Goal: Task Accomplishment & Management: Manage account settings

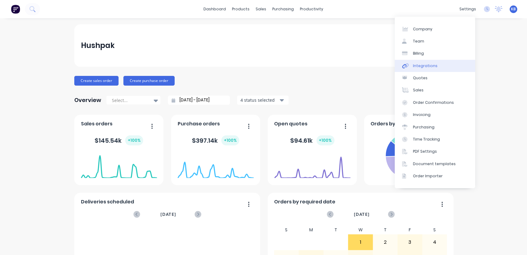
click at [425, 68] on div "Integrations" at bounding box center [425, 65] width 25 height 5
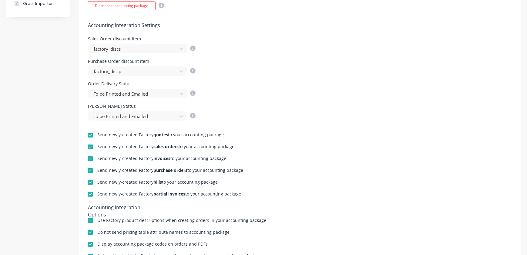
scroll to position [220, 0]
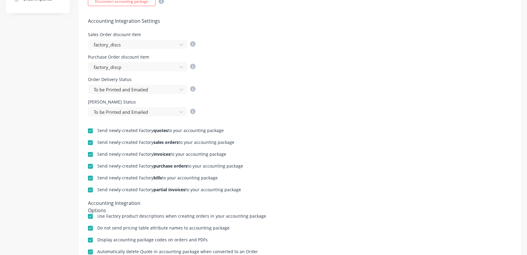
click at [92, 152] on div at bounding box center [90, 154] width 12 height 12
click at [88, 152] on div at bounding box center [90, 154] width 12 height 12
drag, startPoint x: 92, startPoint y: 151, endPoint x: 95, endPoint y: 155, distance: 4.9
click at [92, 151] on div at bounding box center [90, 154] width 12 height 12
click at [92, 142] on div at bounding box center [90, 142] width 12 height 12
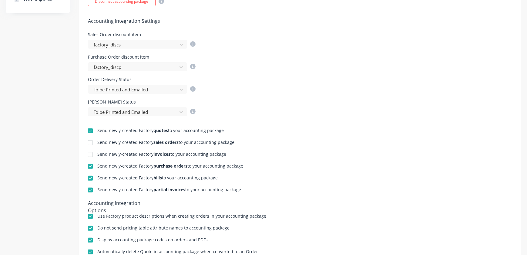
click at [90, 186] on div at bounding box center [90, 190] width 12 height 12
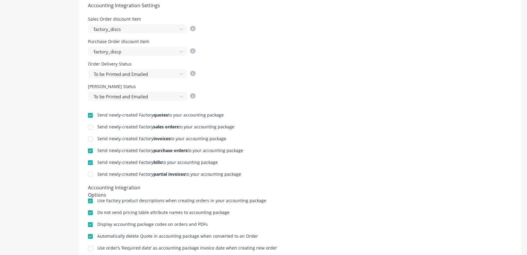
scroll to position [154, 0]
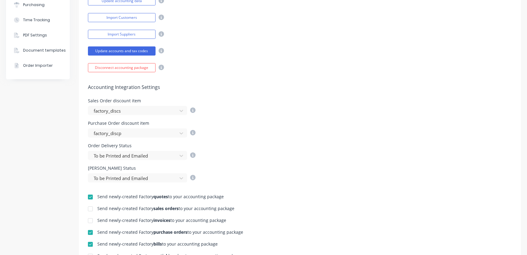
click at [88, 196] on div at bounding box center [90, 197] width 12 height 12
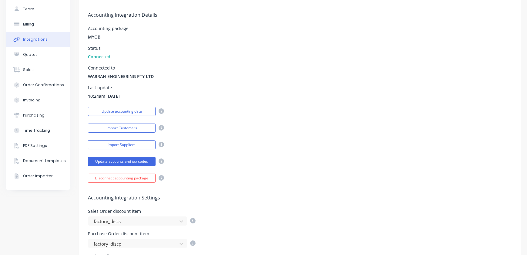
scroll to position [0, 0]
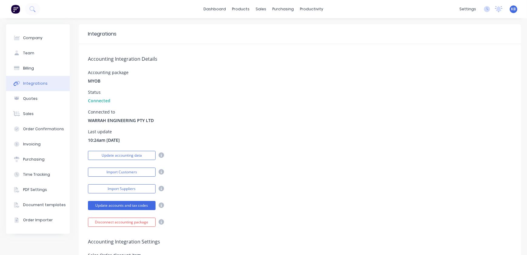
click at [257, 14] on div "dashboard products sales purchasing productivity dashboard products Product Cat…" at bounding box center [263, 9] width 527 height 18
click at [270, 7] on div "purchasing" at bounding box center [283, 9] width 28 height 9
click at [264, 11] on div "sales" at bounding box center [261, 9] width 17 height 9
click at [266, 24] on link "Sales Orders" at bounding box center [291, 29] width 80 height 12
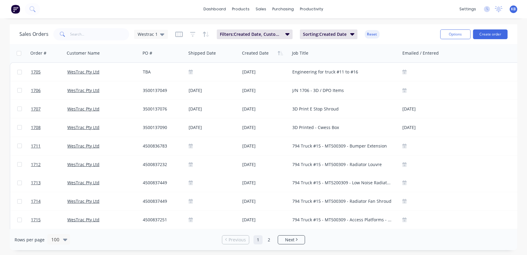
drag, startPoint x: 107, startPoint y: 45, endPoint x: 110, endPoint y: 35, distance: 9.4
click at [108, 43] on div "Sales Orders Westrac 1 Filters: Created Date, Customer Name Sorting: Created Da…" at bounding box center [263, 136] width 507 height 225
click at [110, 35] on input "text" at bounding box center [99, 34] width 59 height 12
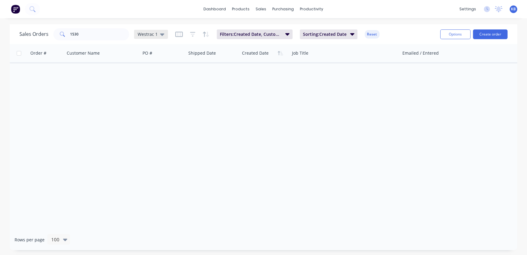
click at [156, 33] on span "Westrac 1" at bounding box center [148, 34] width 20 height 6
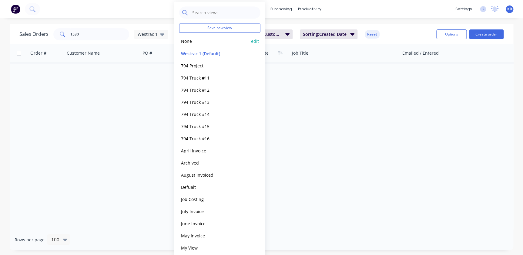
click at [194, 42] on button "None" at bounding box center [213, 41] width 69 height 7
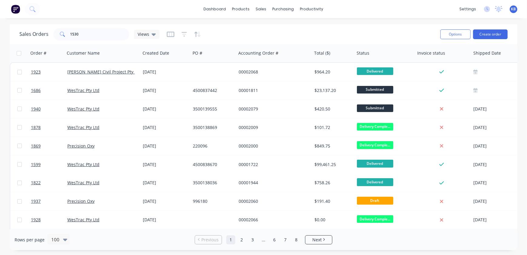
click at [82, 31] on div "dashboard products sales purchasing productivity dashboard products Product Cat…" at bounding box center [263, 127] width 527 height 255
click at [84, 34] on input "1530" at bounding box center [99, 34] width 59 height 12
type input "1530"
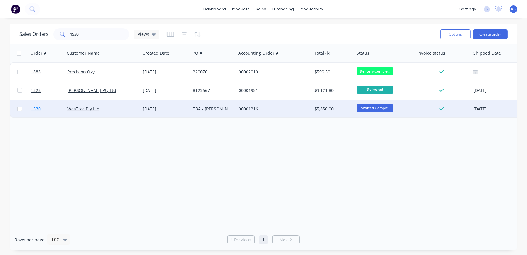
click at [35, 115] on link "1530" at bounding box center [49, 109] width 36 height 18
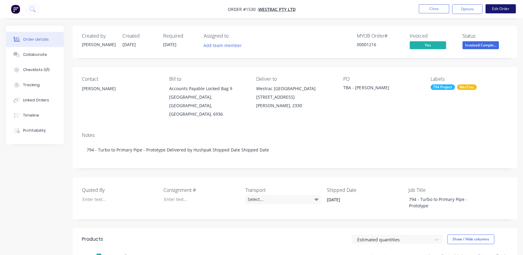
click at [498, 6] on button "Edit Order" at bounding box center [500, 8] width 30 height 9
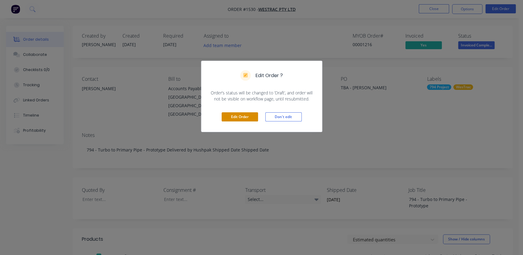
drag, startPoint x: 248, startPoint y: 113, endPoint x: 295, endPoint y: 117, distance: 47.1
click at [249, 116] on button "Edit Order" at bounding box center [240, 116] width 36 height 9
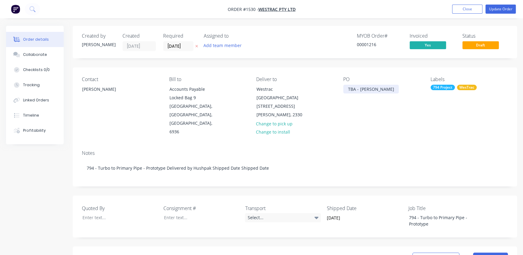
click at [356, 86] on div "TBA - Wayne Porter" at bounding box center [370, 89] width 55 height 9
drag, startPoint x: 345, startPoint y: 88, endPoint x: 415, endPoint y: 75, distance: 71.1
click at [415, 75] on div "Contact Wayne Porter Bill to Accounts Payable Locked Bag 9 MIDLAND, Western Aus…" at bounding box center [295, 106] width 444 height 78
click at [498, 1] on nav "Order #1530 - WesTrac Pty Ltd Add product Close Update Order" at bounding box center [261, 9] width 523 height 18
click at [499, 8] on button "Update Order" at bounding box center [500, 9] width 30 height 9
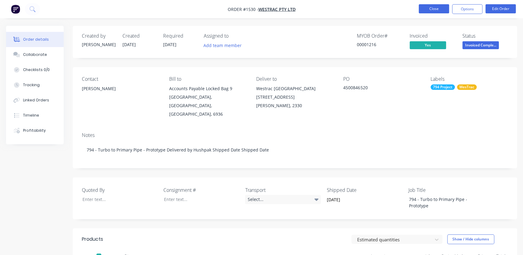
drag, startPoint x: 439, startPoint y: 7, endPoint x: 445, endPoint y: 10, distance: 6.7
click at [445, 10] on button "Close" at bounding box center [433, 8] width 30 height 9
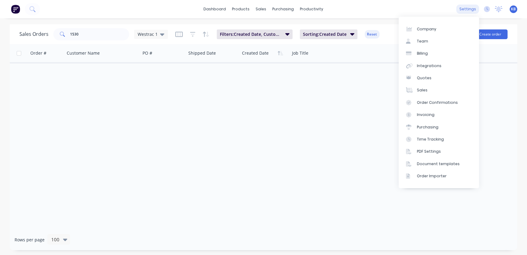
click at [466, 13] on div "settings" at bounding box center [467, 9] width 23 height 9
click at [434, 68] on div "Integrations" at bounding box center [429, 65] width 25 height 5
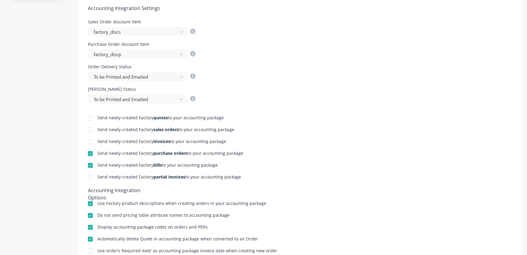
scroll to position [275, 0]
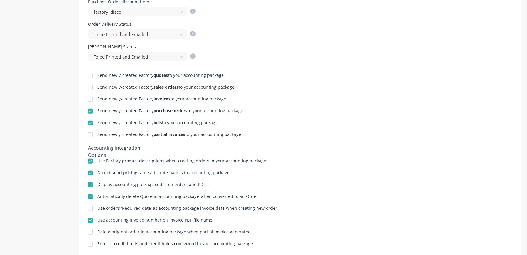
drag, startPoint x: 88, startPoint y: 74, endPoint x: 94, endPoint y: 87, distance: 14.1
click at [88, 75] on div at bounding box center [90, 75] width 12 height 12
click at [94, 87] on div at bounding box center [90, 87] width 12 height 12
click at [92, 95] on div at bounding box center [90, 99] width 12 height 12
click at [91, 136] on div at bounding box center [90, 134] width 12 height 12
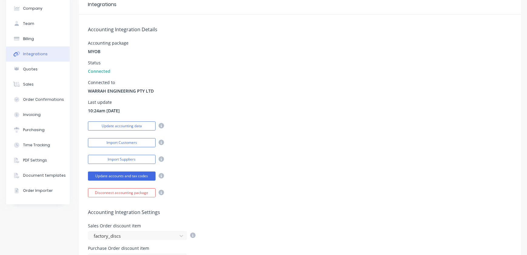
scroll to position [0, 0]
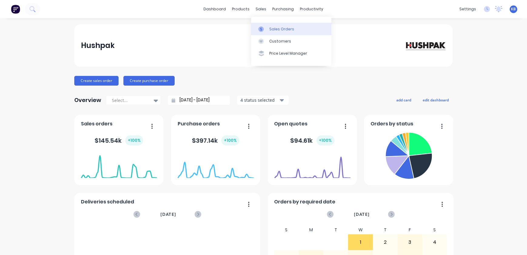
click at [265, 24] on link "Sales Orders" at bounding box center [291, 29] width 80 height 12
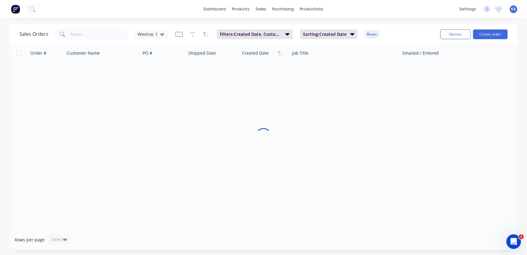
click at [109, 41] on div "Sales Orders Westrac 1 Filters: Created Date, Customer Name Sorting: Created Da…" at bounding box center [227, 34] width 416 height 15
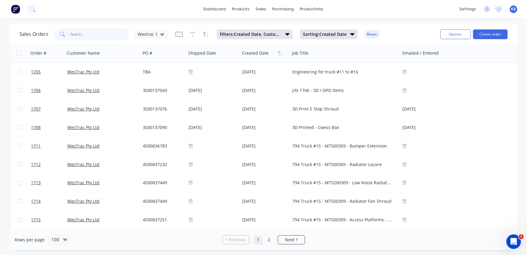
click at [109, 36] on input "text" at bounding box center [99, 34] width 59 height 12
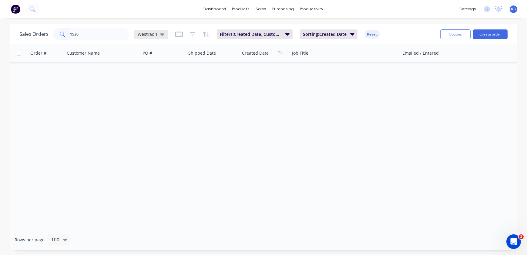
click at [155, 30] on div "Westrac 1" at bounding box center [151, 34] width 34 height 9
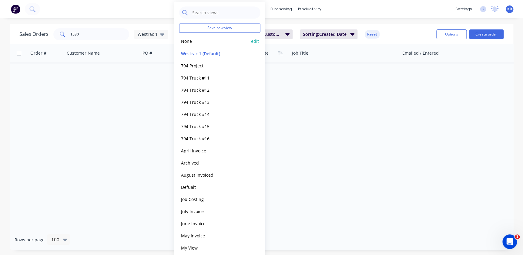
click at [196, 42] on button "None" at bounding box center [213, 41] width 69 height 7
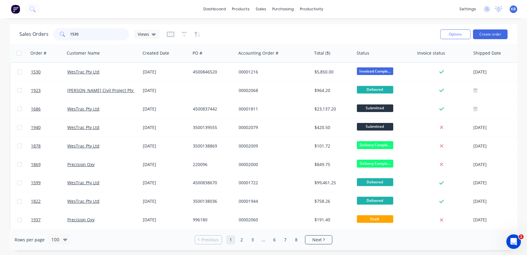
click at [98, 35] on input "1530" at bounding box center [99, 34] width 59 height 12
type input "1530"
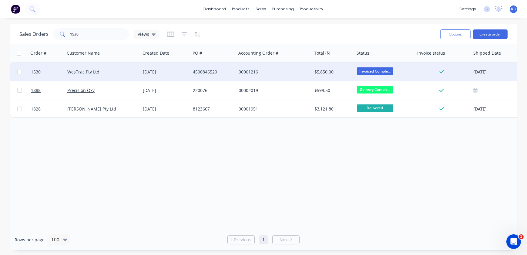
click at [24, 73] on div at bounding box center [19, 72] width 18 height 18
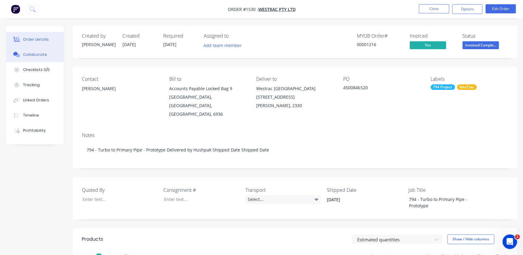
click at [29, 55] on div "Collaborate" at bounding box center [35, 54] width 24 height 5
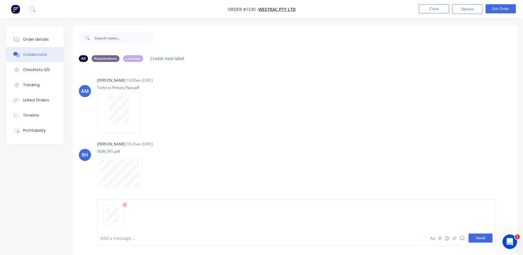
click at [478, 234] on div "Add a message... Aa @ ☺ Send" at bounding box center [296, 222] width 398 height 47
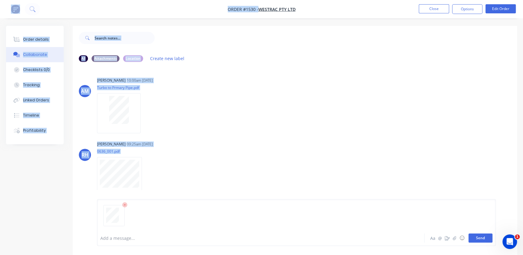
click at [478, 236] on button "Send" at bounding box center [480, 237] width 24 height 9
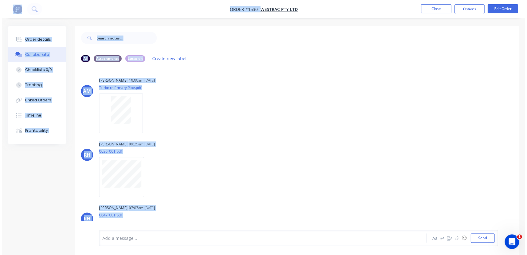
scroll to position [97, 0]
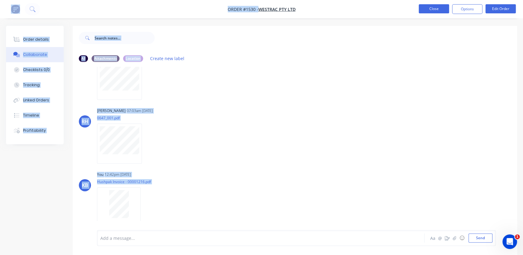
click at [438, 8] on button "Close" at bounding box center [433, 8] width 30 height 9
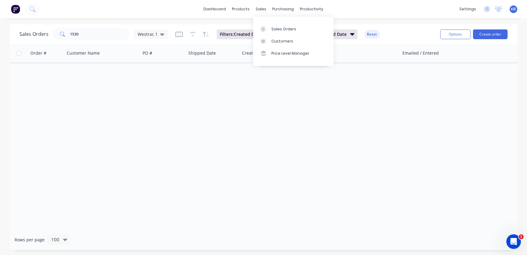
click at [263, 18] on div "Sales Orders Customers Price Level Manager" at bounding box center [293, 41] width 80 height 49
click at [134, 37] on div "Westrac 1" at bounding box center [151, 34] width 34 height 9
drag, startPoint x: 103, startPoint y: 35, endPoint x: 20, endPoint y: 35, distance: 82.7
click at [20, 35] on div "Sales Orders 1530 [GEOGRAPHIC_DATA] 1" at bounding box center [93, 34] width 148 height 12
paste input "00500-325"
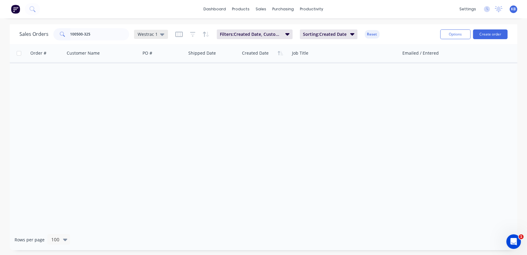
click at [162, 34] on icon at bounding box center [162, 34] width 4 height 2
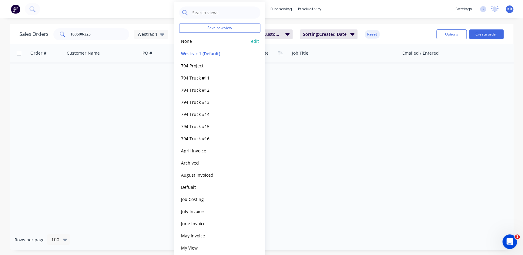
click at [184, 42] on button "None" at bounding box center [213, 41] width 69 height 7
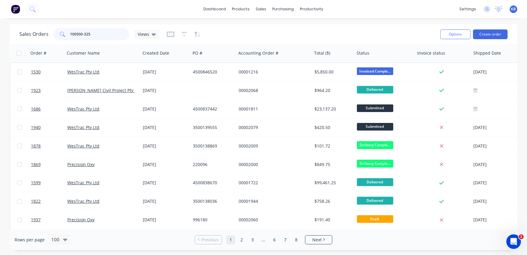
click at [102, 37] on input "100500-325" at bounding box center [99, 34] width 59 height 12
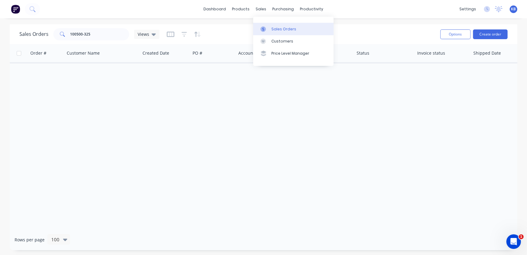
click at [263, 26] on icon at bounding box center [262, 28] width 5 height 5
drag, startPoint x: 95, startPoint y: 35, endPoint x: -7, endPoint y: 39, distance: 101.9
click at [0, 39] on html "dashboard products sales purchasing productivity dashboard products Product Cat…" at bounding box center [263, 127] width 527 height 255
type input "1"
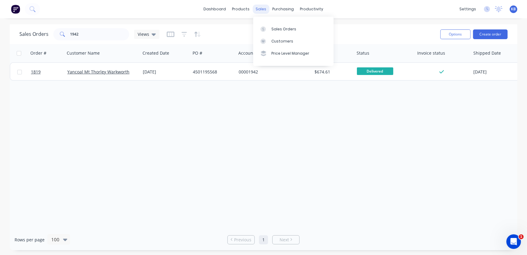
click at [256, 9] on div "sales" at bounding box center [261, 9] width 17 height 9
click at [265, 25] on link "Sales Orders" at bounding box center [293, 29] width 80 height 12
drag, startPoint x: 119, startPoint y: 35, endPoint x: 11, endPoint y: 36, distance: 108.2
click at [11, 36] on div "Sales Orders 1942 Views Options Create order" at bounding box center [263, 34] width 507 height 20
type input "D11 KSN"
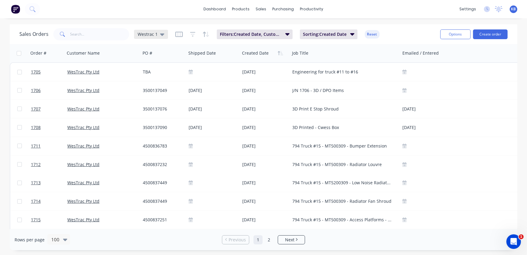
click at [162, 33] on icon at bounding box center [162, 34] width 4 height 2
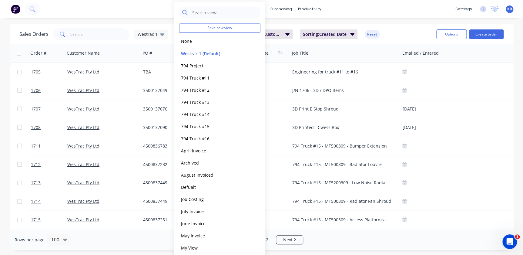
click at [184, 38] on button "None" at bounding box center [213, 41] width 69 height 7
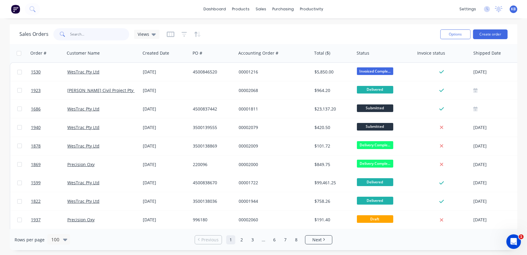
click at [98, 35] on input "text" at bounding box center [99, 34] width 59 height 12
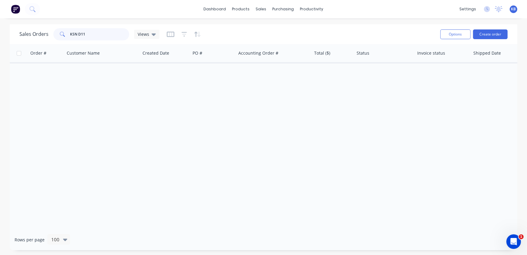
drag, startPoint x: 87, startPoint y: 36, endPoint x: 32, endPoint y: 38, distance: 54.9
click at [32, 38] on div "Sales Orders KSN D11 Views" at bounding box center [89, 34] width 140 height 12
type input "D11 KSN"
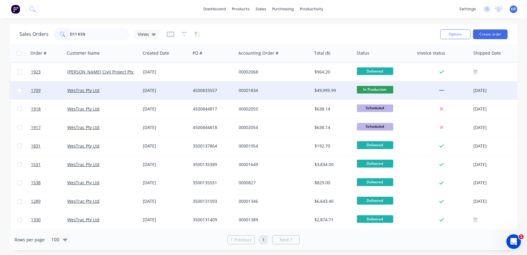
click at [24, 88] on div at bounding box center [19, 90] width 18 height 18
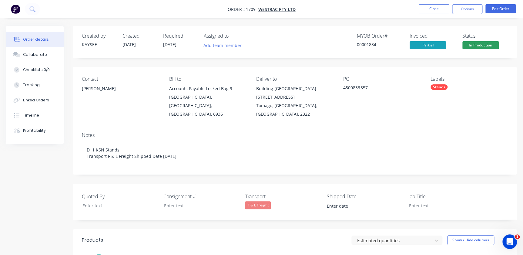
type input "[DATE]"
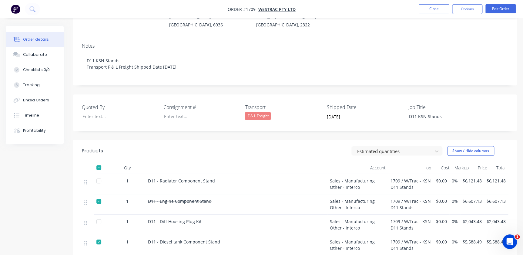
scroll to position [82, 0]
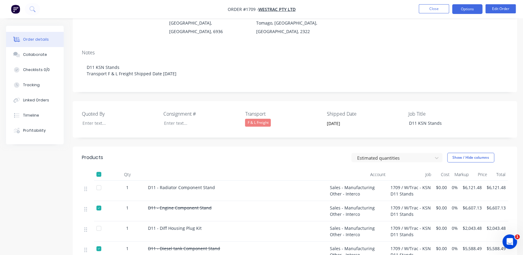
click at [477, 14] on button "Options" at bounding box center [467, 9] width 30 height 10
click at [435, 8] on button "Close" at bounding box center [433, 8] width 30 height 9
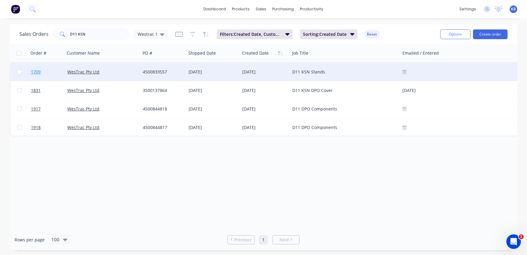
click at [37, 72] on span "1709" at bounding box center [36, 72] width 10 height 6
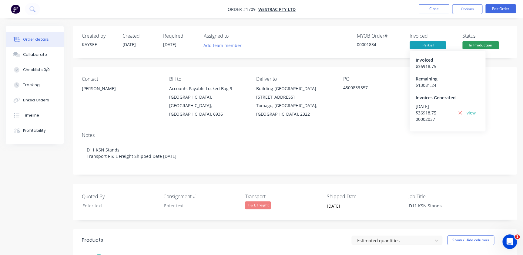
click at [430, 46] on span "Partial" at bounding box center [427, 45] width 36 height 8
click at [423, 46] on span "Partial" at bounding box center [427, 45] width 36 height 8
click at [424, 42] on span "Partial" at bounding box center [427, 45] width 36 height 8
click at [468, 112] on link "view" at bounding box center [470, 112] width 9 height 6
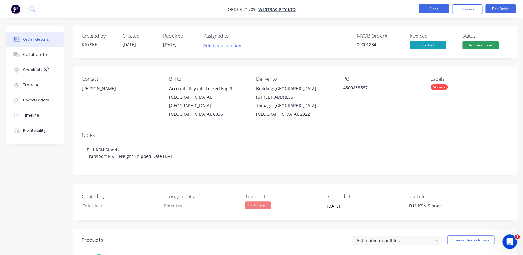
click at [429, 6] on button "Close" at bounding box center [433, 8] width 30 height 9
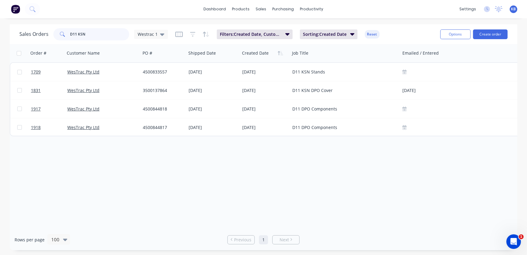
drag, startPoint x: 100, startPoint y: 35, endPoint x: 47, endPoint y: 38, distance: 53.1
click at [47, 38] on div "Sales Orders D11 KSN Westrac 1" at bounding box center [93, 34] width 148 height 12
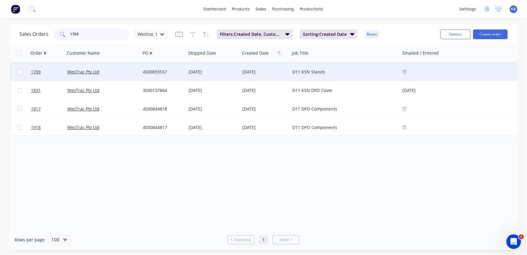
type input "1709"
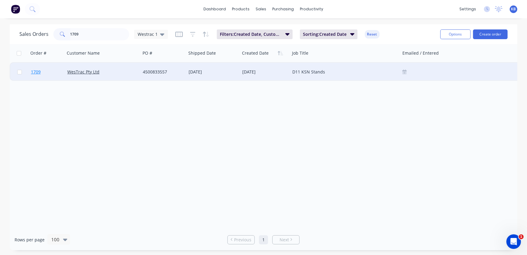
click at [38, 70] on span "1709" at bounding box center [36, 72] width 10 height 6
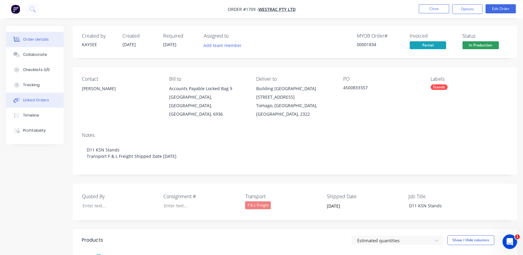
click at [32, 100] on div "Linked Orders" at bounding box center [36, 99] width 26 height 5
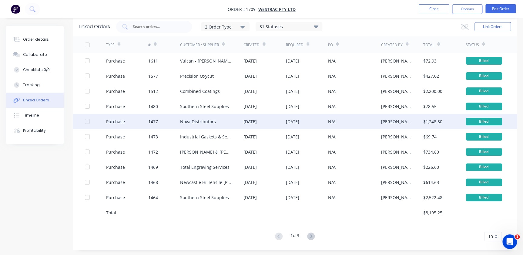
scroll to position [13, 0]
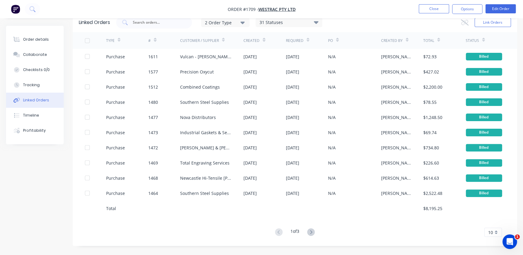
click at [308, 229] on button at bounding box center [310, 232] width 11 height 9
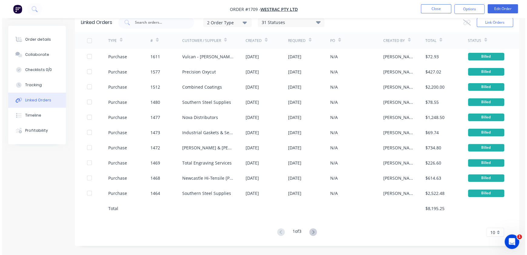
scroll to position [0, 0]
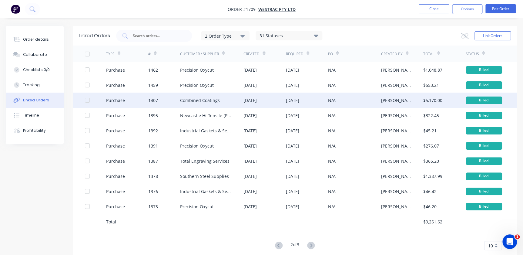
click at [120, 100] on div "Purchase" at bounding box center [115, 100] width 19 height 6
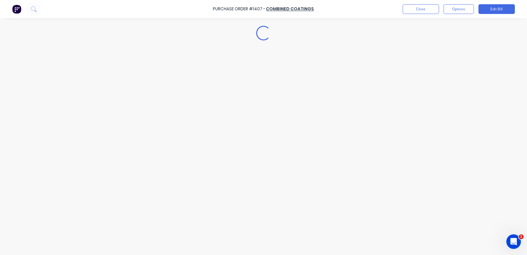
type textarea "x"
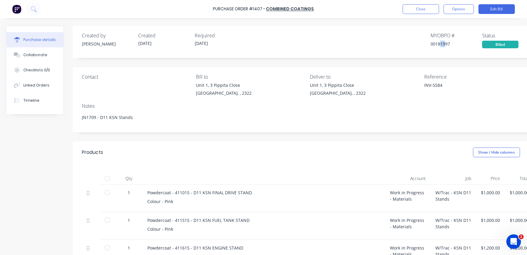
drag, startPoint x: 445, startPoint y: 45, endPoint x: 436, endPoint y: 45, distance: 9.7
click at [436, 45] on div "00181997" at bounding box center [456, 44] width 52 height 6
drag, startPoint x: 446, startPoint y: 43, endPoint x: 453, endPoint y: 43, distance: 7.6
click at [453, 43] on div "Created by Greg Created 05/09/25 Required 05/09/25 MYOB PO # 00181997 Status Bi…" at bounding box center [307, 40] width 451 height 16
copy div "00181997"
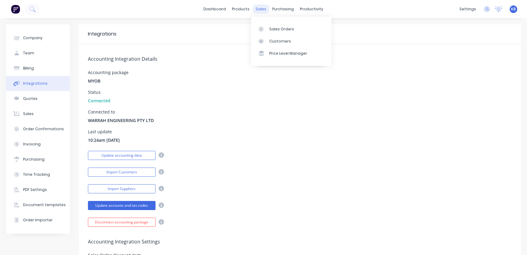
click at [262, 9] on div "sales" at bounding box center [261, 9] width 17 height 9
click at [267, 26] on div at bounding box center [262, 28] width 9 height 5
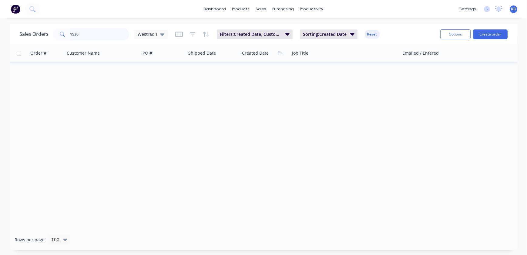
click at [86, 35] on input "1530" at bounding box center [99, 34] width 59 height 12
click at [37, 36] on div "Sales Orders 1530 [GEOGRAPHIC_DATA] 1" at bounding box center [93, 34] width 148 height 12
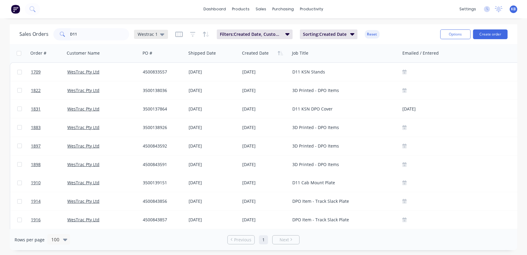
click at [154, 36] on span "Westrac 1" at bounding box center [148, 34] width 20 height 6
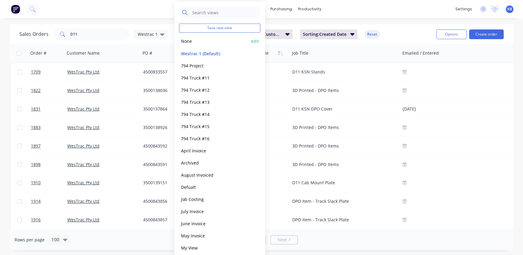
click at [198, 45] on div "None edit" at bounding box center [219, 41] width 81 height 12
click at [191, 42] on button "None" at bounding box center [213, 41] width 69 height 7
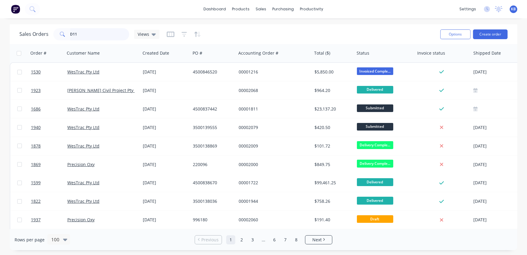
click at [75, 34] on input "D11" at bounding box center [99, 34] width 59 height 12
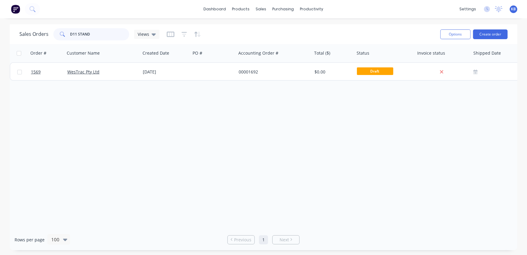
type input "D11 STAND"
